Goal: Information Seeking & Learning: Learn about a topic

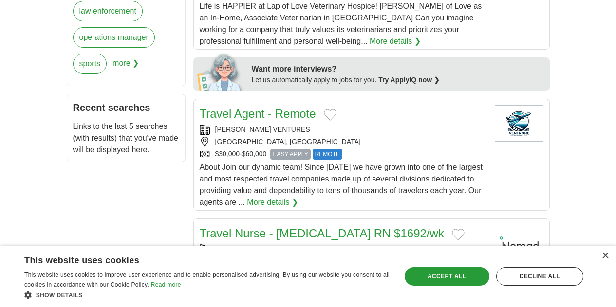
scroll to position [494, 0]
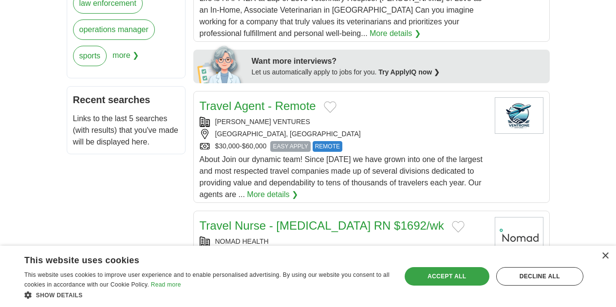
click at [451, 273] on div "Accept all" at bounding box center [447, 276] width 85 height 19
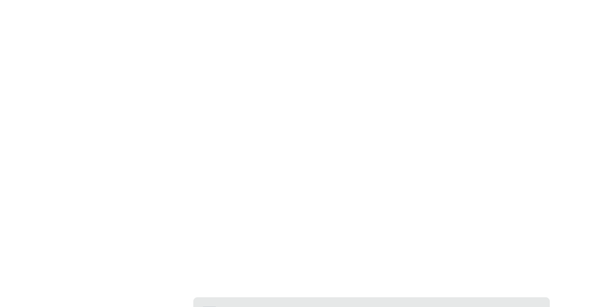
scroll to position [1700, 0]
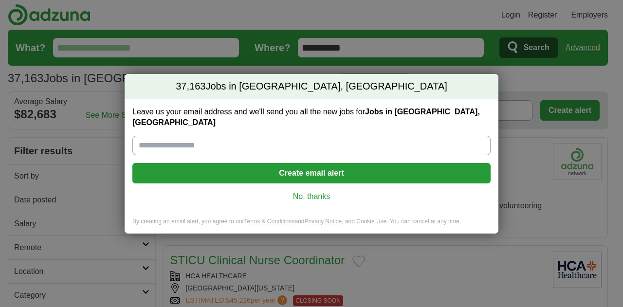
click at [330, 191] on link "No, thanks" at bounding box center [311, 196] width 343 height 11
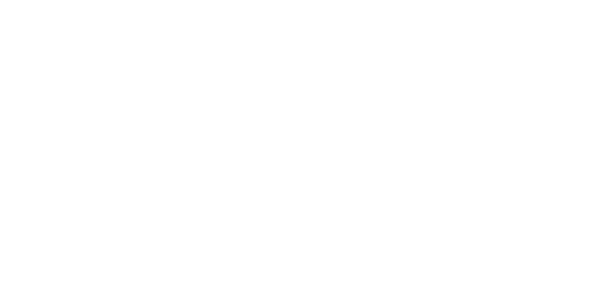
scroll to position [1681, 0]
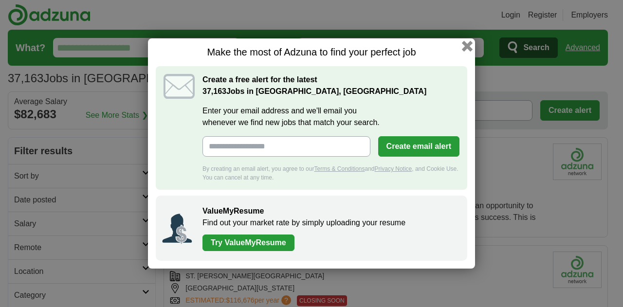
click at [467, 46] on button "button" at bounding box center [467, 46] width 11 height 11
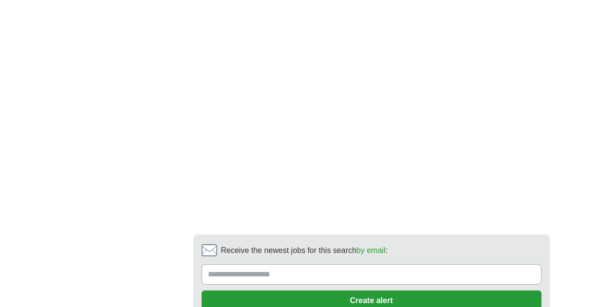
scroll to position [1878, 0]
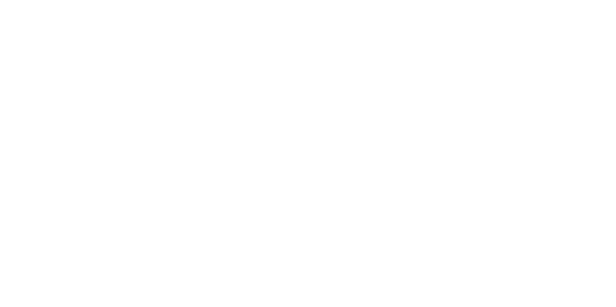
scroll to position [1741, 0]
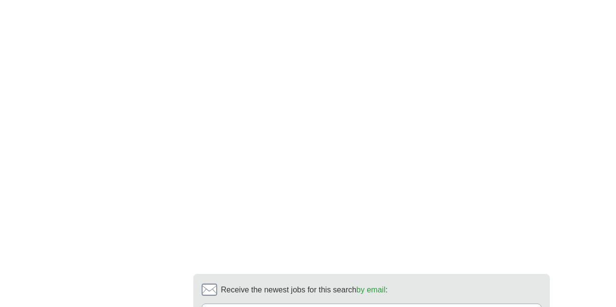
scroll to position [1763, 0]
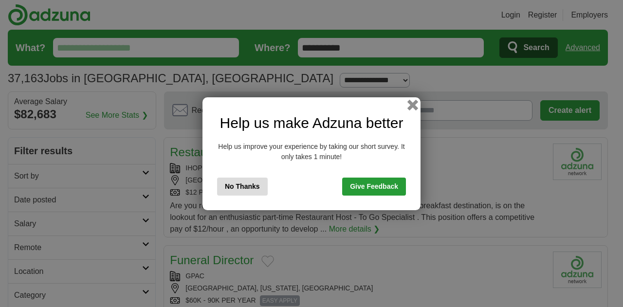
click at [410, 103] on button "button" at bounding box center [413, 104] width 11 height 11
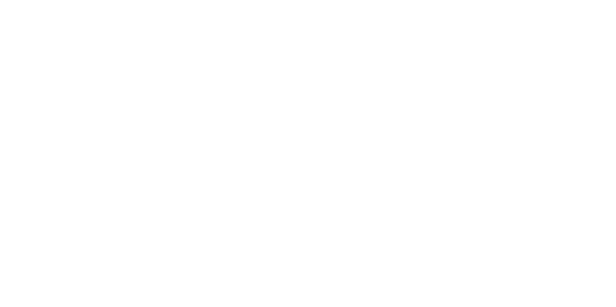
scroll to position [1652, 0]
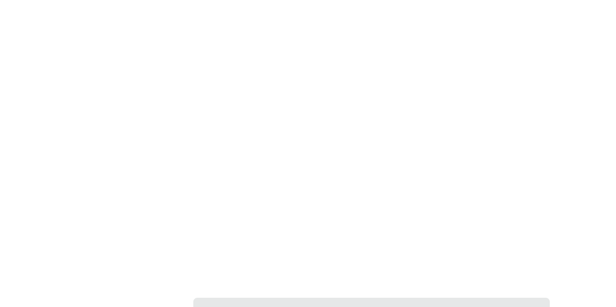
scroll to position [1674, 0]
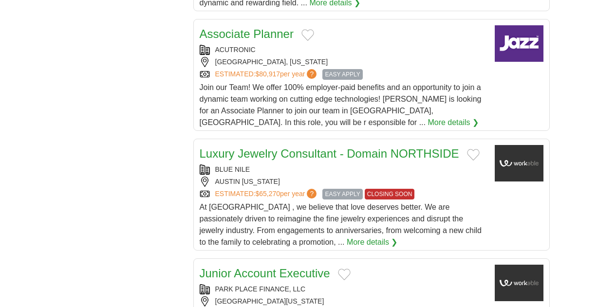
scroll to position [1120, 0]
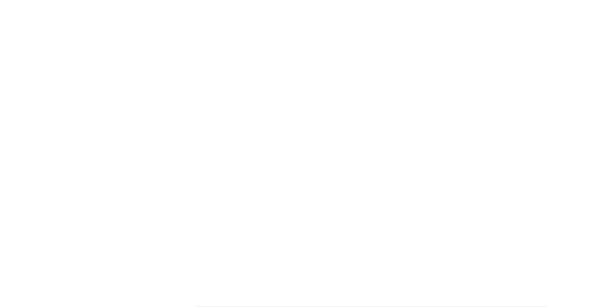
scroll to position [1667, 0]
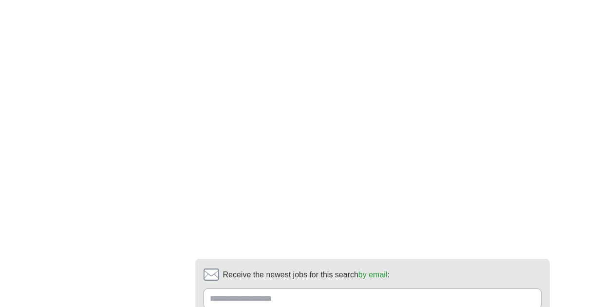
scroll to position [1781, 0]
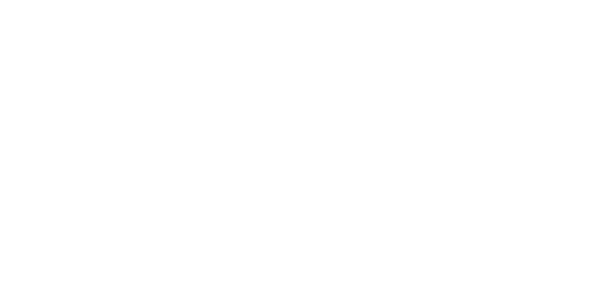
scroll to position [1741, 0]
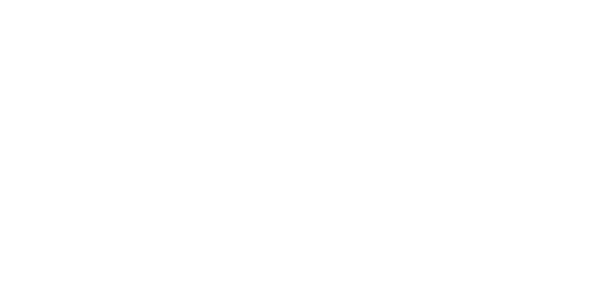
scroll to position [1754, 0]
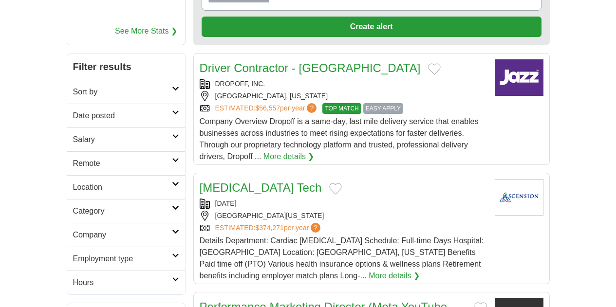
scroll to position [0, 0]
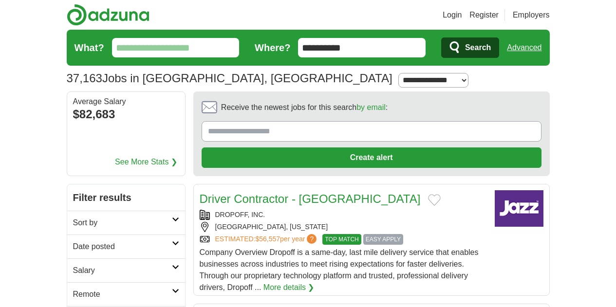
click at [87, 217] on h2 "Sort by" at bounding box center [122, 223] width 99 height 12
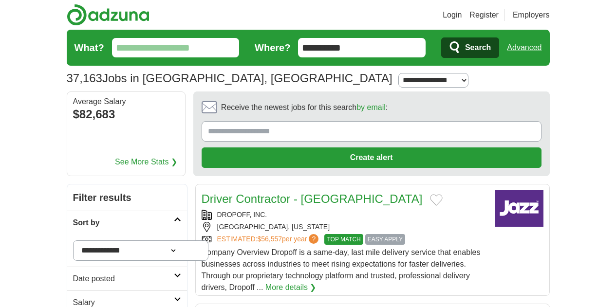
click at [87, 217] on h2 "Sort by" at bounding box center [123, 223] width 101 height 12
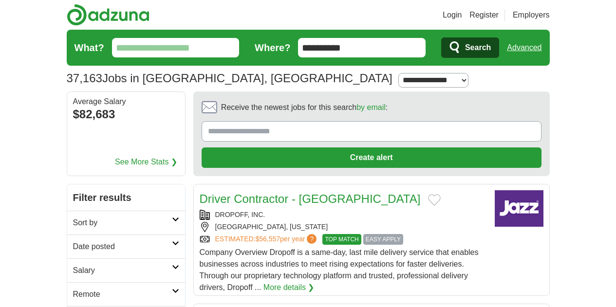
click at [67, 8] on img at bounding box center [108, 15] width 83 height 22
